Goal: Check status: Check status

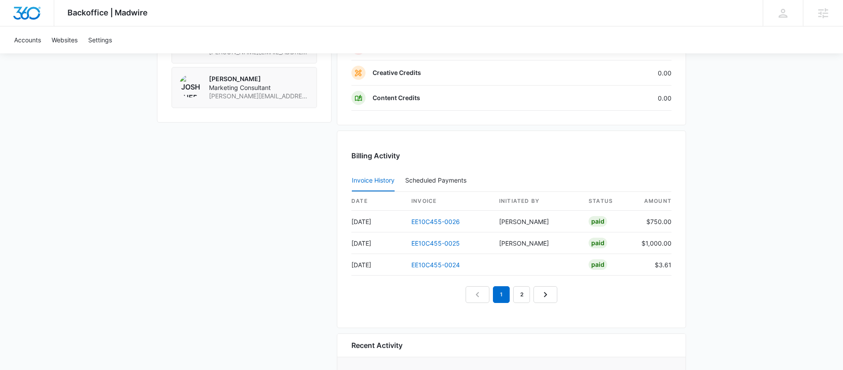
scroll to position [889, 0]
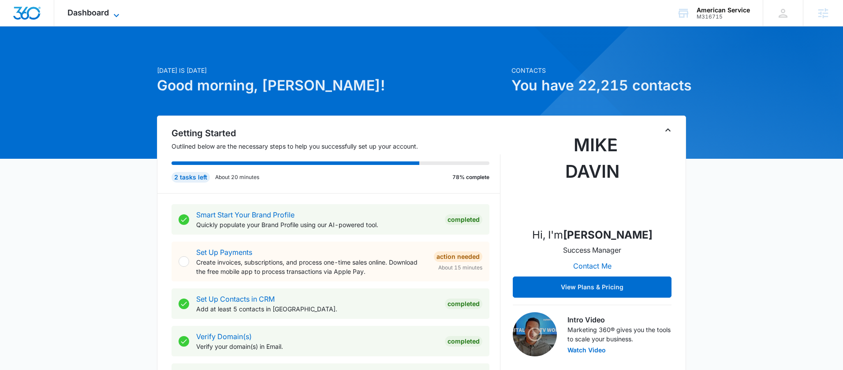
click at [102, 15] on span "Dashboard" at bounding box center [87, 12] width 41 height 9
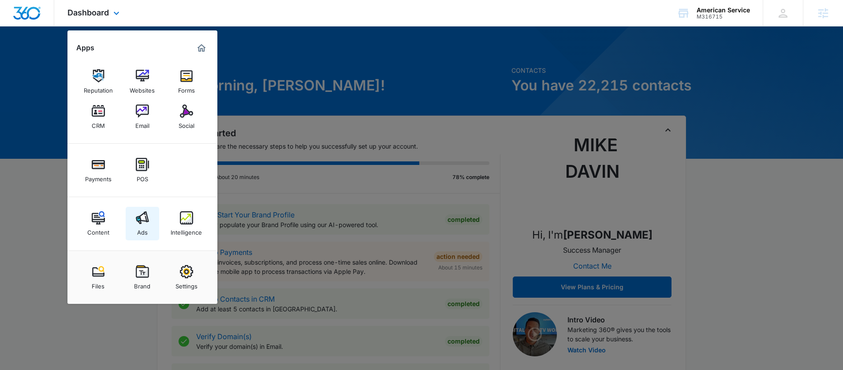
click at [139, 222] on img at bounding box center [142, 217] width 13 height 13
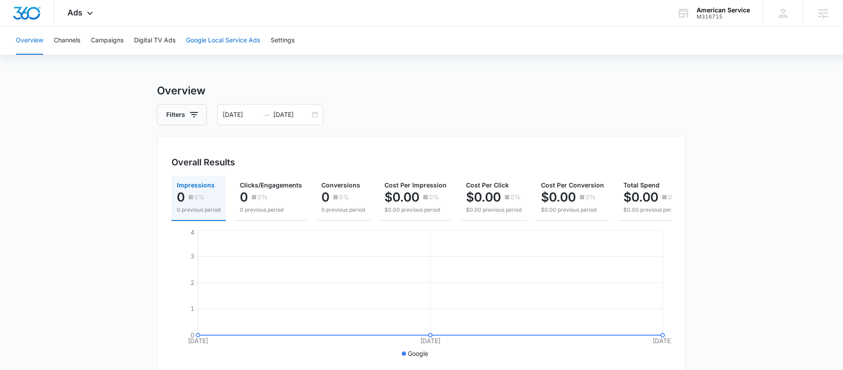
click at [236, 39] on button "Google Local Service Ads" at bounding box center [223, 40] width 74 height 28
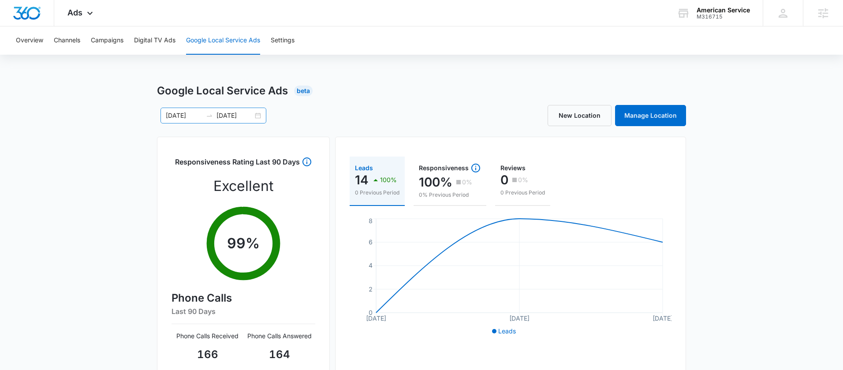
click at [258, 115] on div "09/02/2025 09/04/2025" at bounding box center [214, 116] width 106 height 16
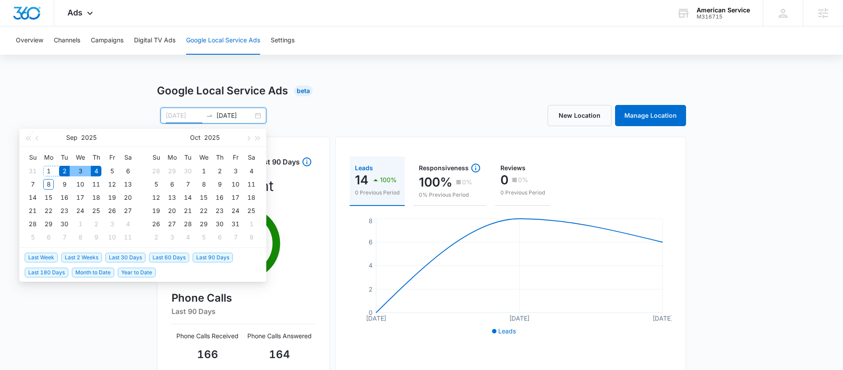
type input "09/02/2025"
click at [63, 173] on div "2" at bounding box center [64, 171] width 11 height 11
type input "09/08/2025"
click at [51, 181] on div "8" at bounding box center [48, 184] width 11 height 11
